Goal: Navigation & Orientation: Find specific page/section

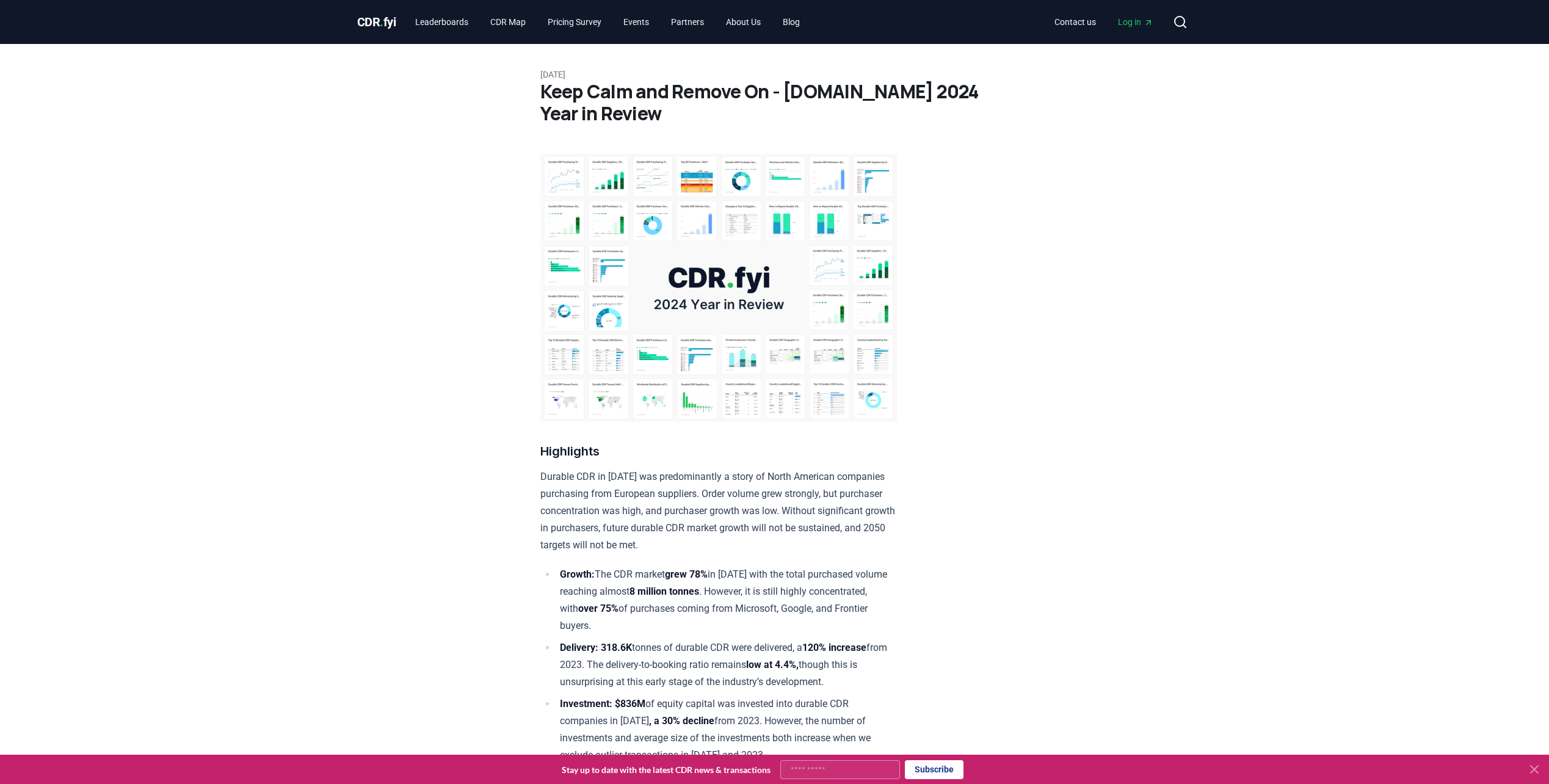
click at [374, 22] on span "CDR . fyi" at bounding box center [376, 22] width 39 height 15
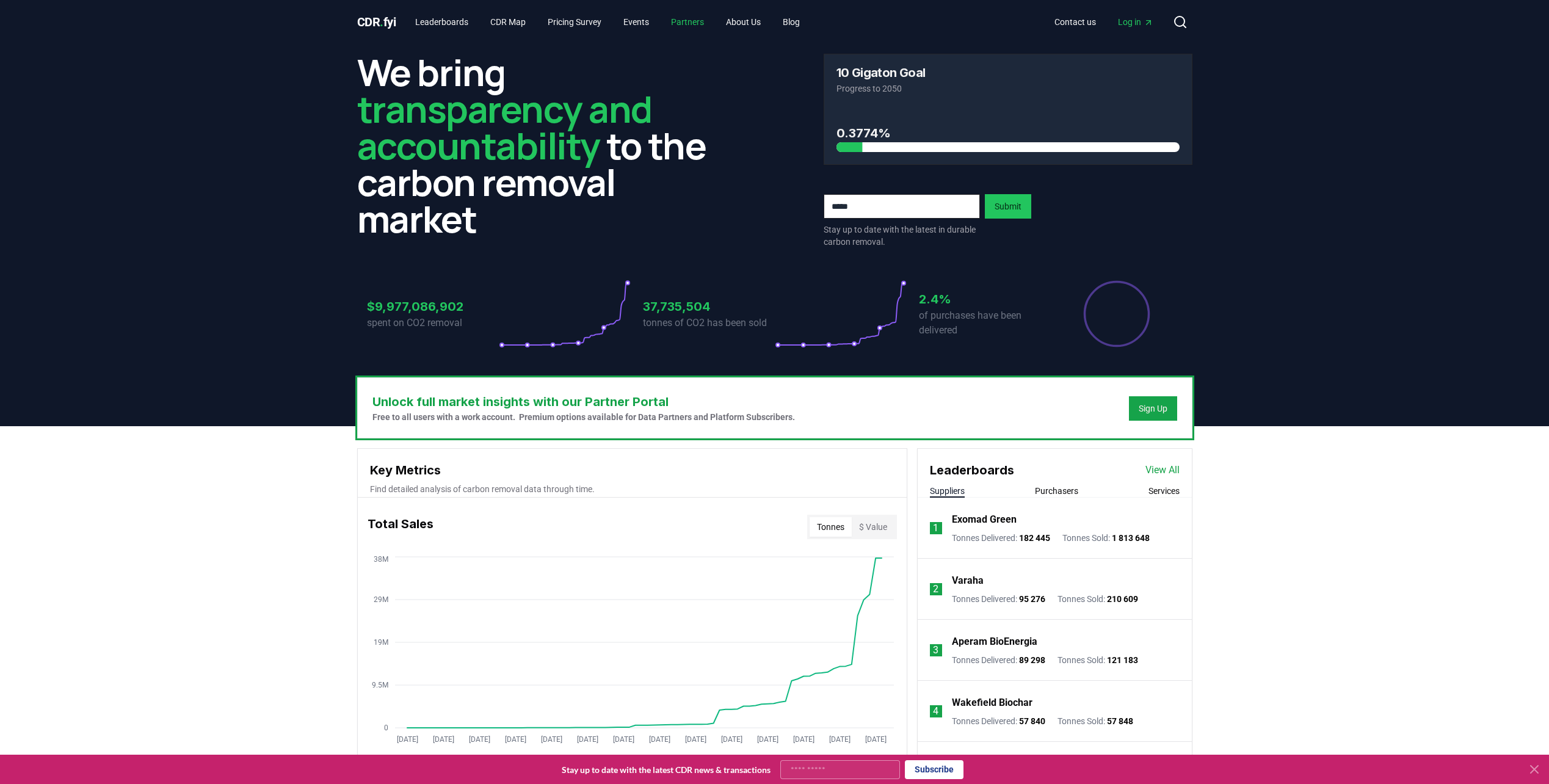
click at [697, 17] on link "Partners" at bounding box center [687, 22] width 53 height 22
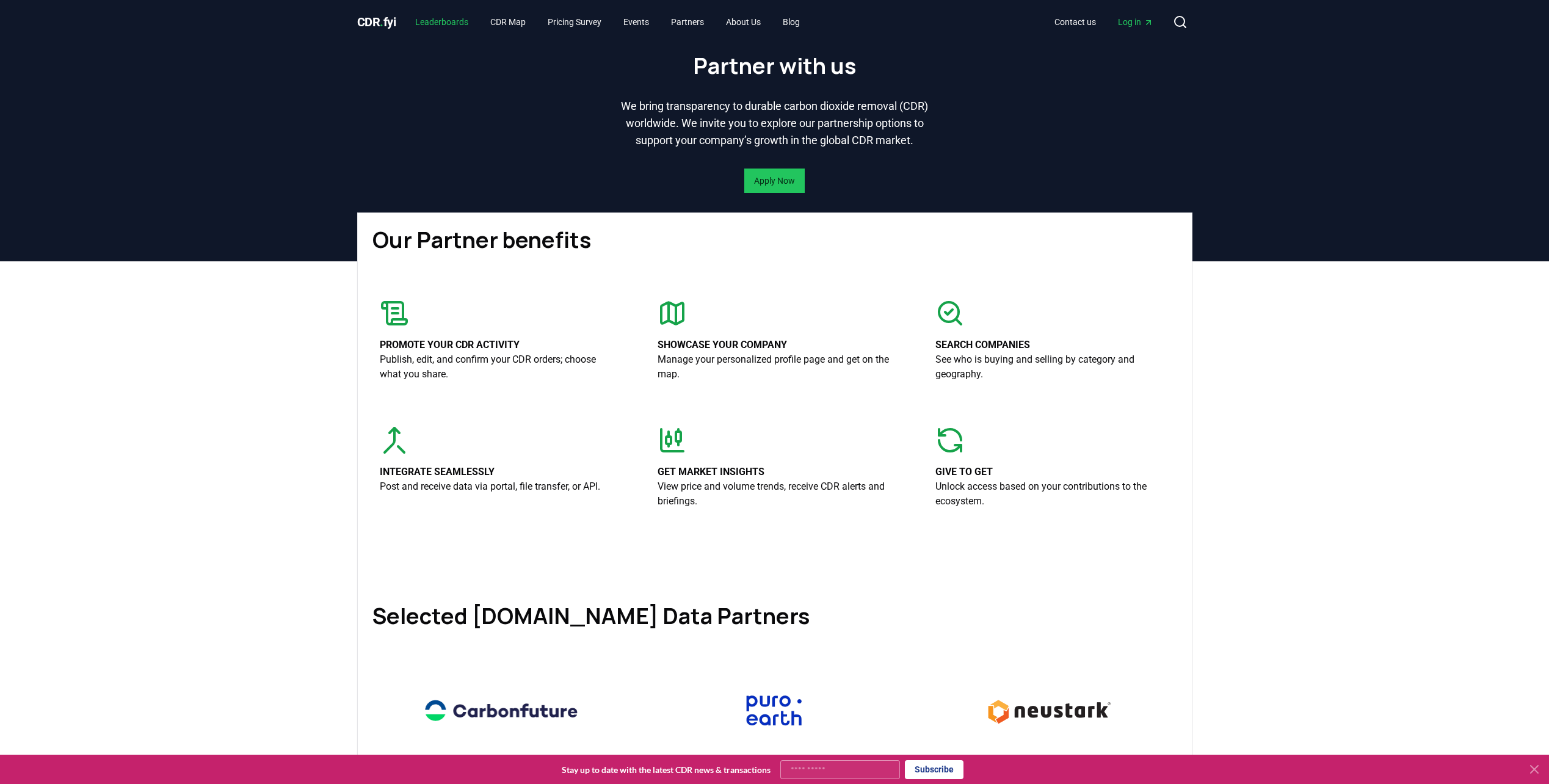
click at [458, 23] on link "Leaderboards" at bounding box center [442, 22] width 73 height 22
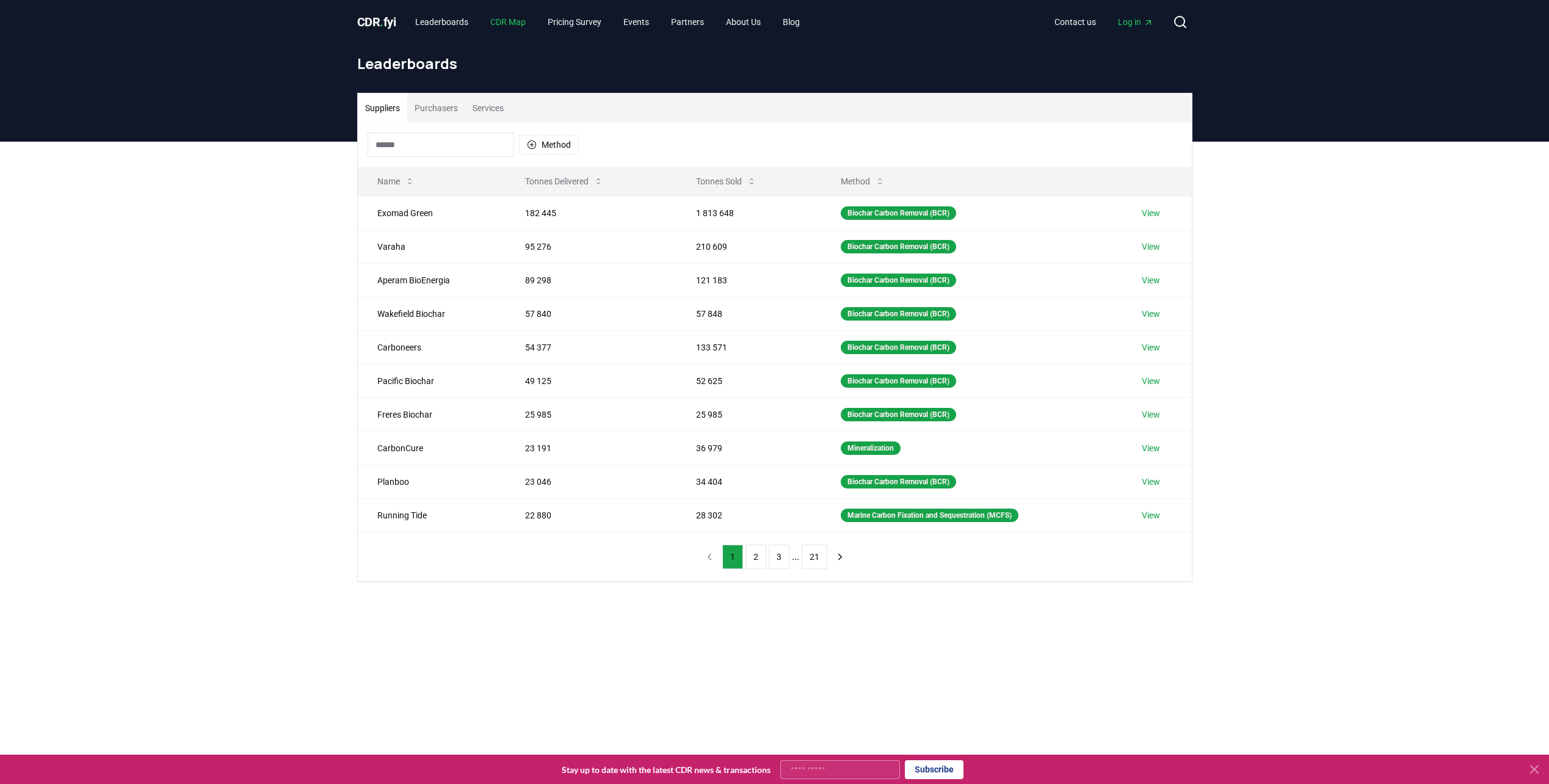
click at [524, 19] on link "CDR Map" at bounding box center [507, 22] width 55 height 22
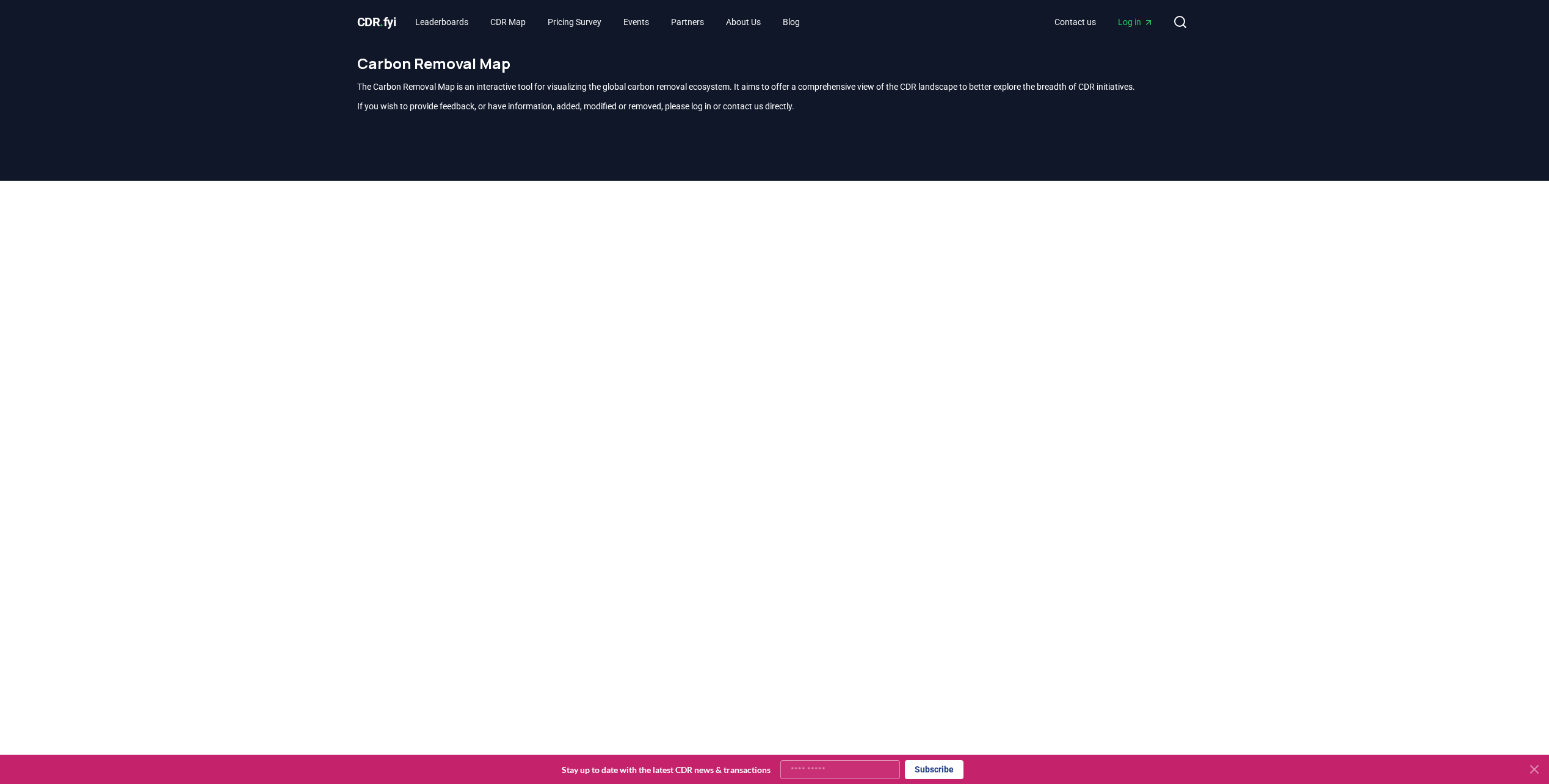
click at [379, 15] on span "CDR . fyi" at bounding box center [376, 22] width 39 height 15
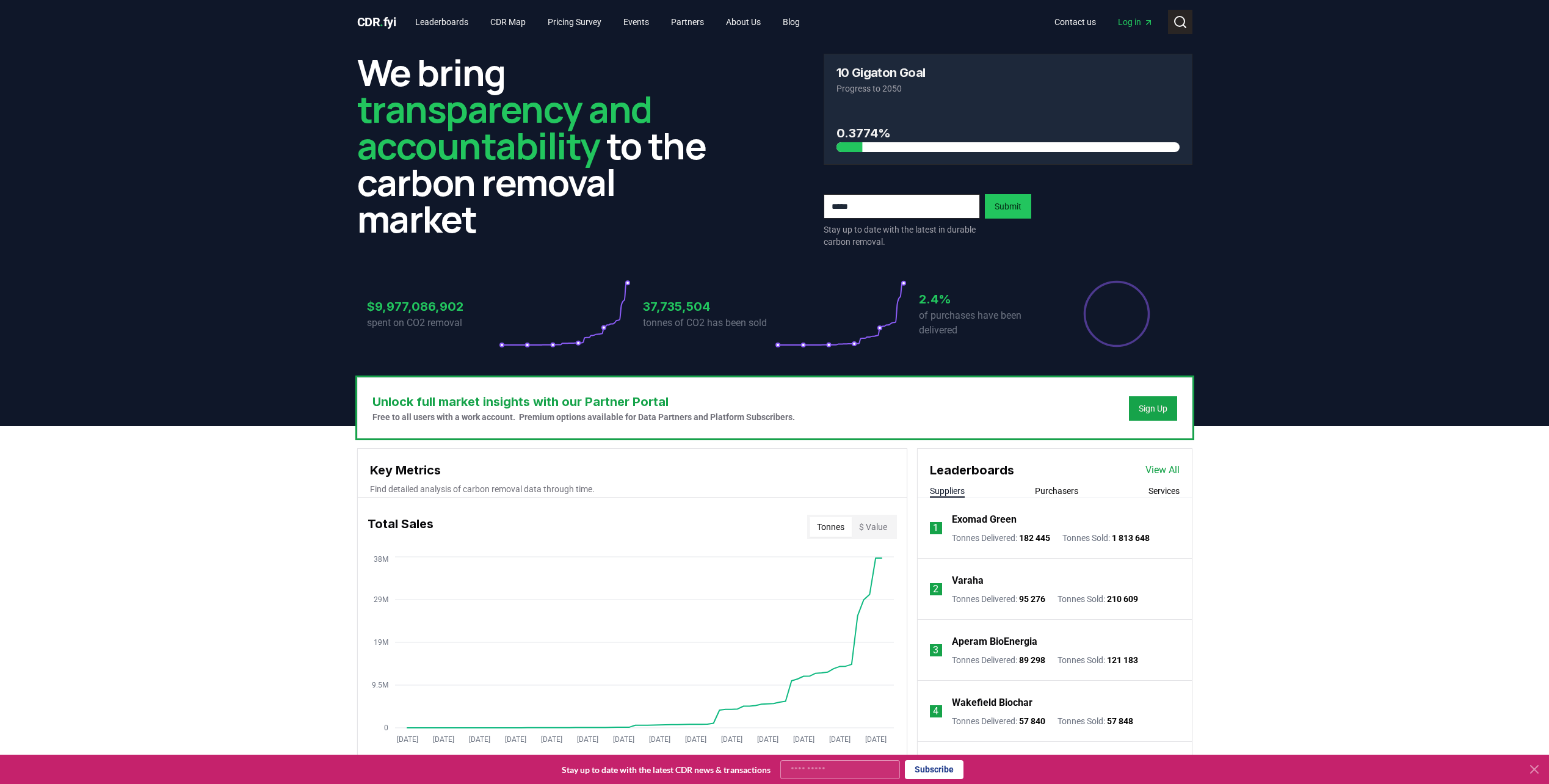
click at [1186, 14] on button "Search" at bounding box center [1181, 22] width 24 height 24
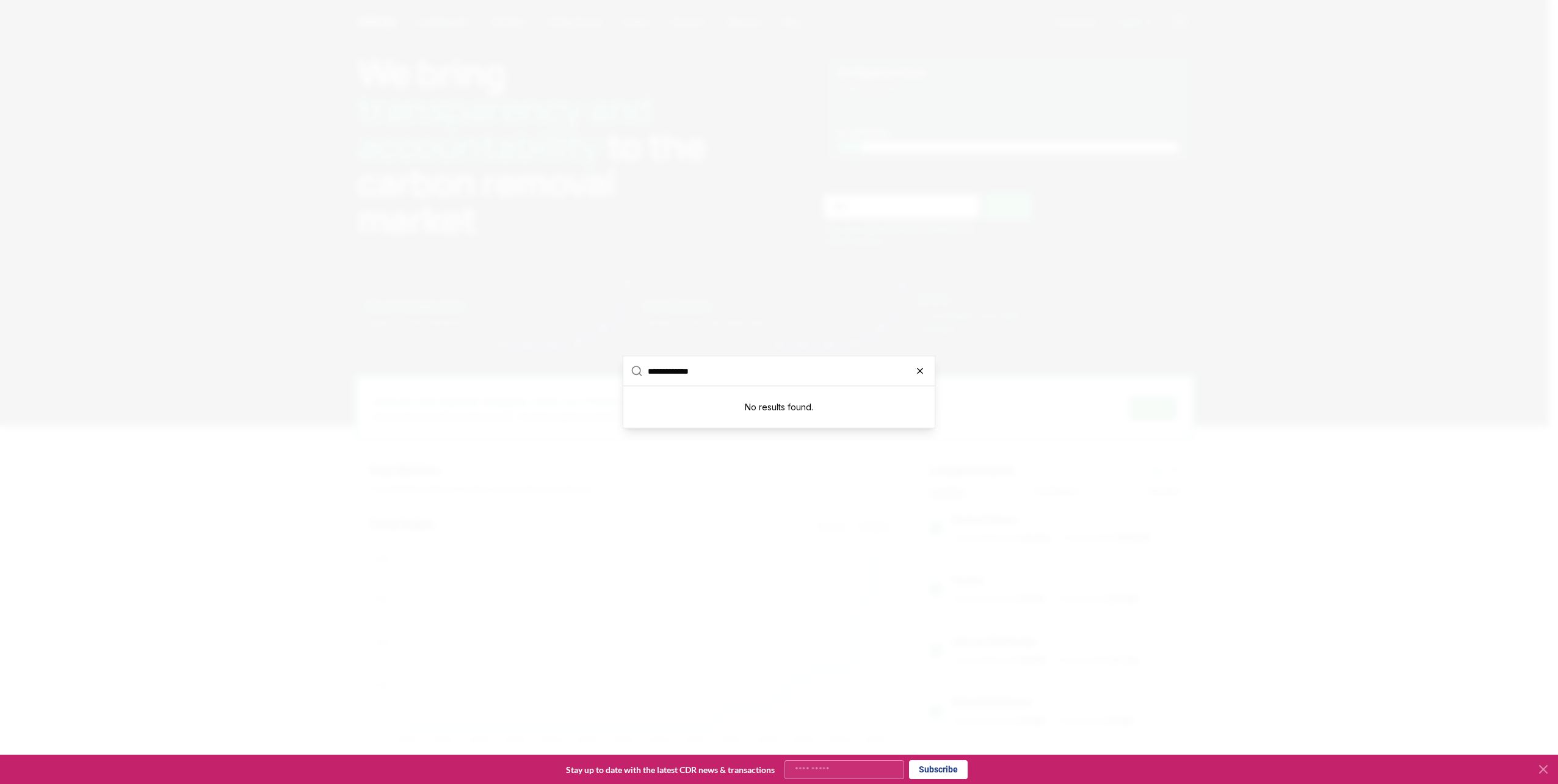
type input "**********"
click at [920, 370] on icon "button" at bounding box center [920, 371] width 5 height 5
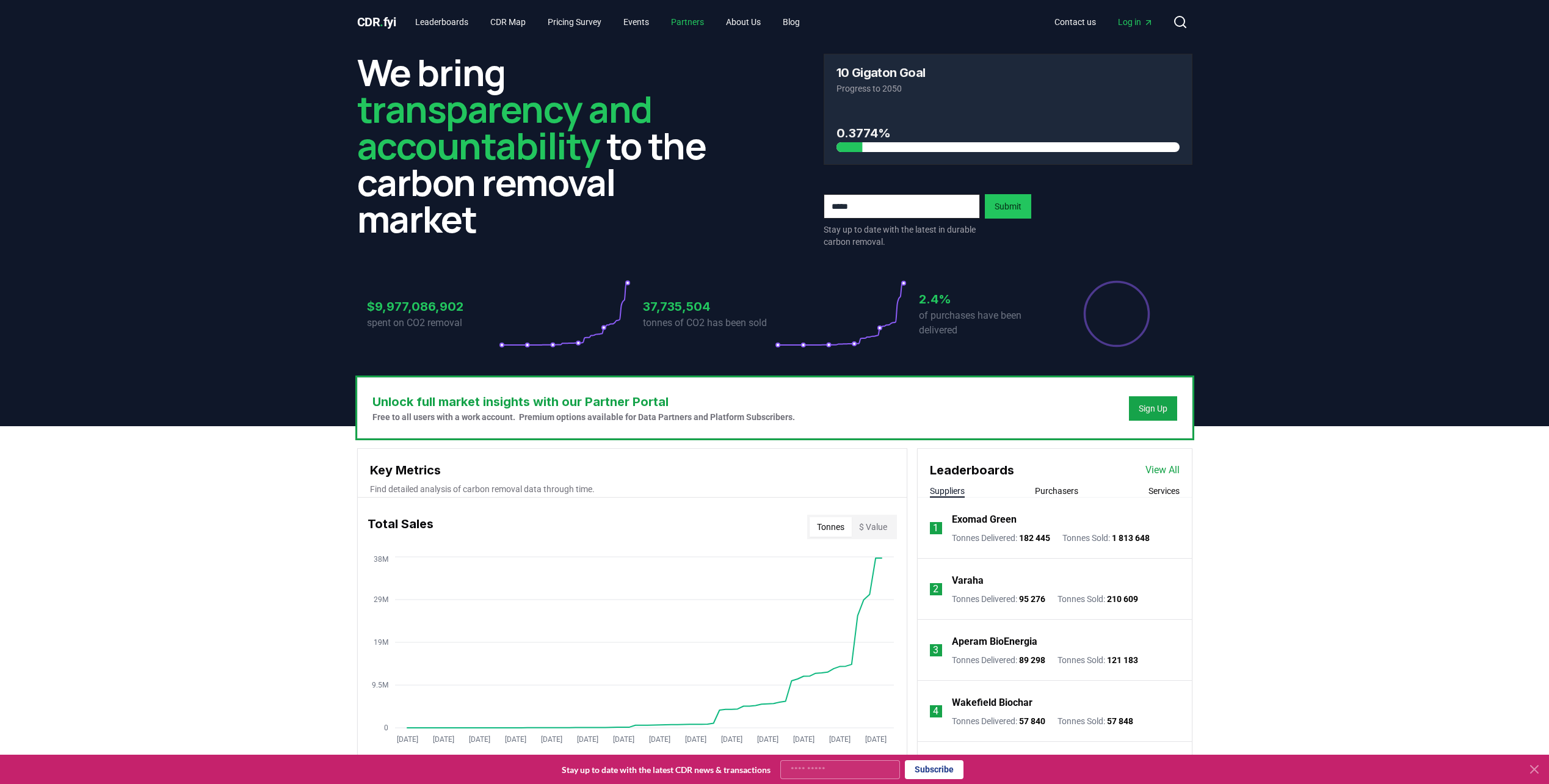
click at [701, 28] on link "Partners" at bounding box center [687, 22] width 53 height 22
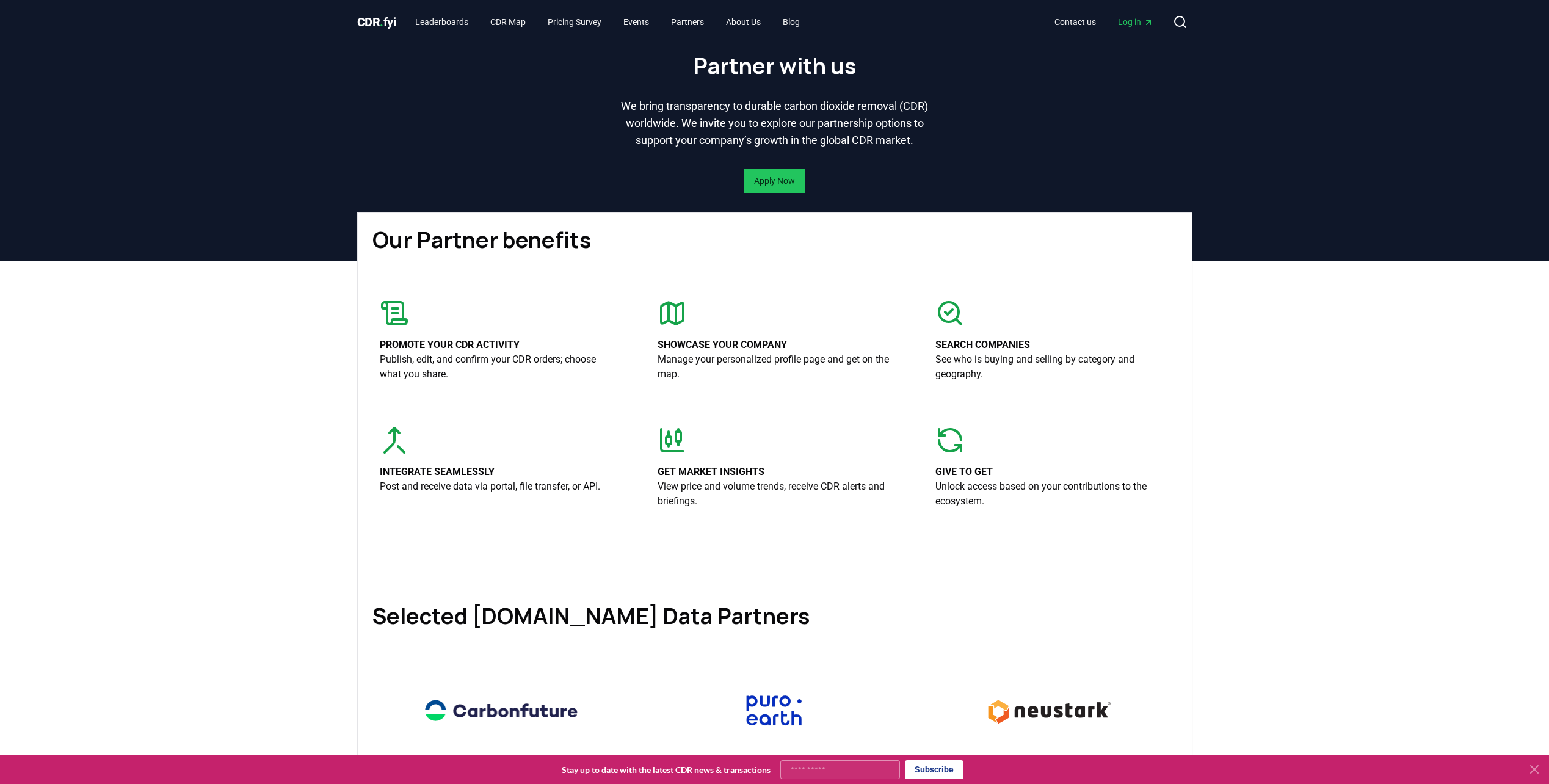
click at [5, 163] on header "Partner with us We bring transparency to durable carbon dioxide removal (CDR) w…" at bounding box center [774, 152] width 1549 height 217
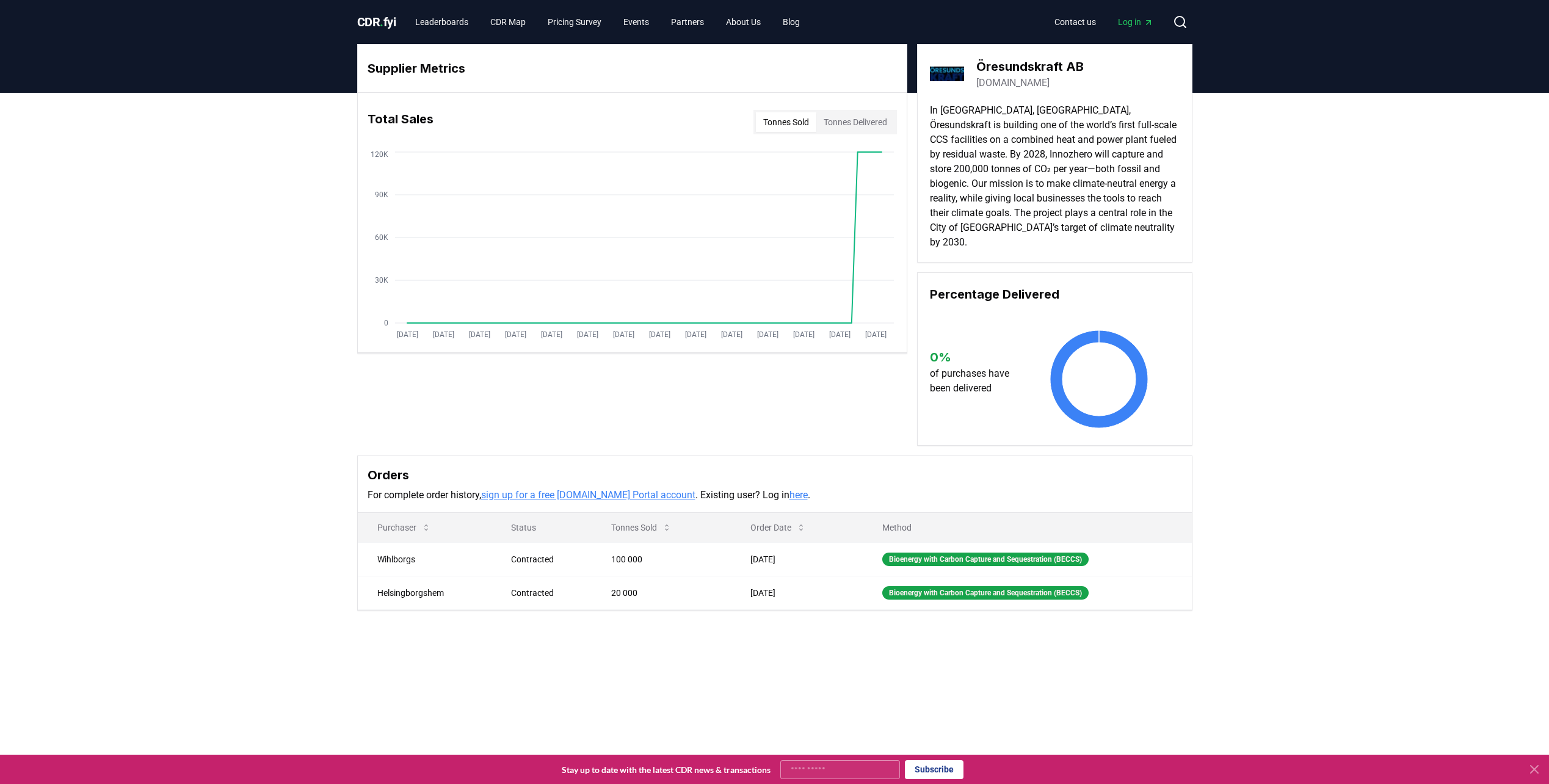
click at [773, 121] on button "Tonnes Sold" at bounding box center [786, 122] width 61 height 20
